Goal: Find specific page/section: Find specific page/section

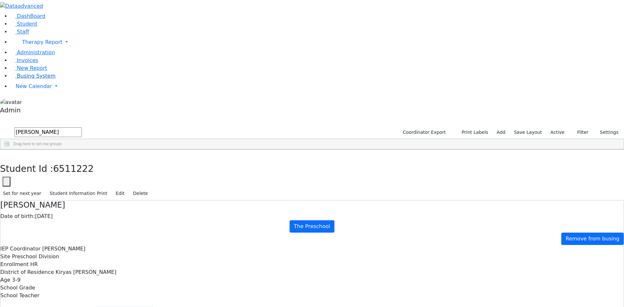
click at [33, 79] on span "Busing System" at bounding box center [36, 76] width 39 height 6
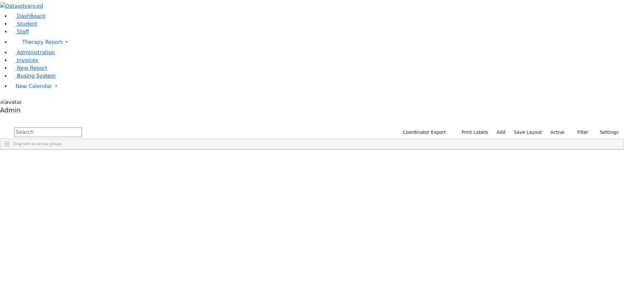
click at [26, 79] on span "Busing System" at bounding box center [36, 76] width 39 height 6
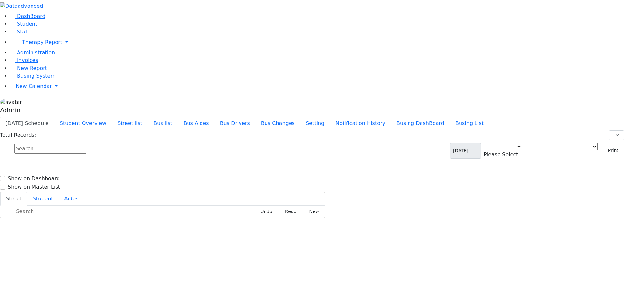
select select "3"
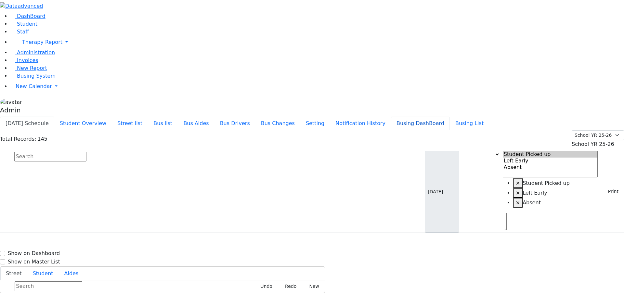
click at [447, 117] on button "Busing DashBoard" at bounding box center [420, 124] width 59 height 14
